Goal: Information Seeking & Learning: Learn about a topic

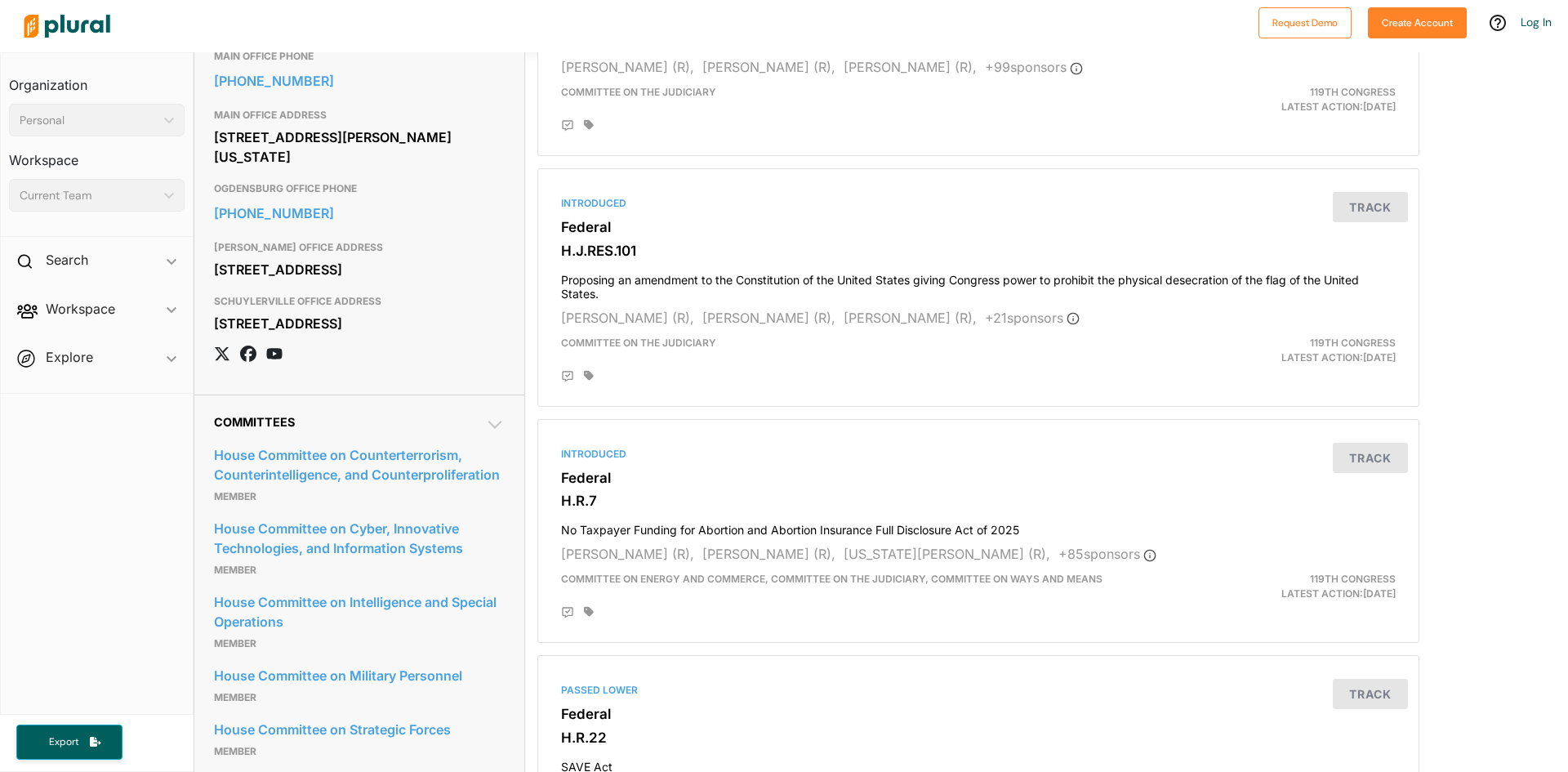
scroll to position [980, 0]
